Goal: Find specific page/section

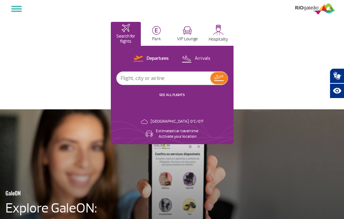
select select
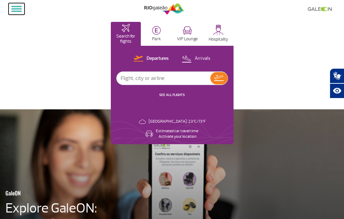
click at [12, 7] on button at bounding box center [17, 9] width 16 height 12
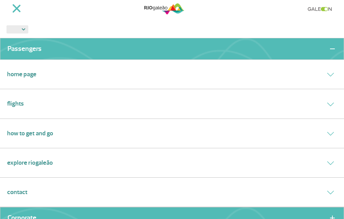
click at [21, 100] on link "Flights" at bounding box center [15, 103] width 17 height 9
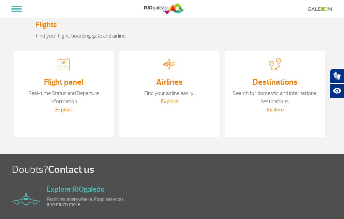
click at [173, 105] on link "Explore" at bounding box center [169, 101] width 17 height 7
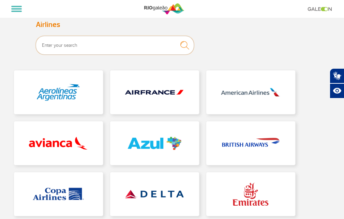
click at [85, 53] on input "text" at bounding box center [115, 45] width 158 height 19
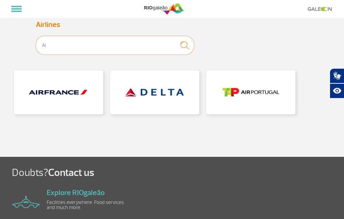
type input "A"
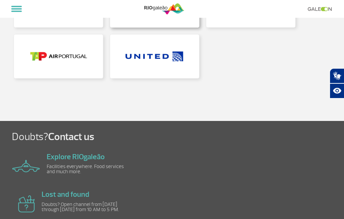
scroll to position [341, 0]
